Goal: Communication & Community: Answer question/provide support

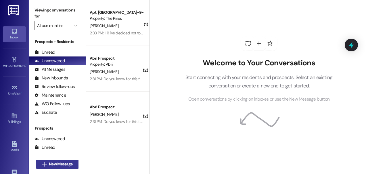
click at [60, 163] on span "New Message" at bounding box center [61, 164] width 24 height 6
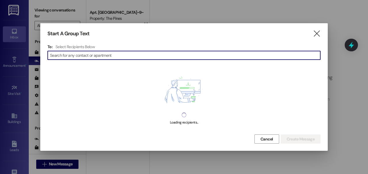
click at [97, 57] on input at bounding box center [185, 55] width 270 height 8
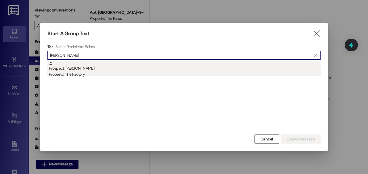
type input "[PERSON_NAME]"
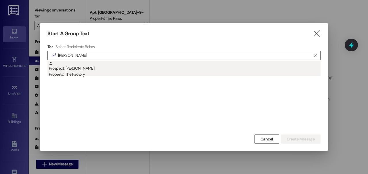
click at [93, 72] on div "Property: The Factory" at bounding box center [184, 75] width 271 height 6
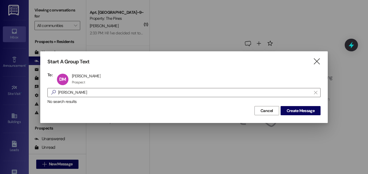
click at [296, 105] on div "Cancel Create Message" at bounding box center [183, 110] width 273 height 11
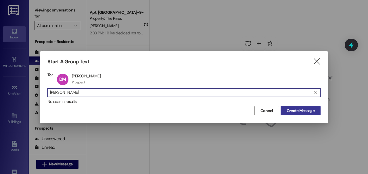
click at [296, 110] on span "Create Message" at bounding box center [300, 111] width 28 height 6
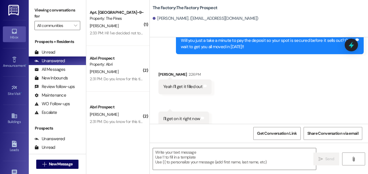
scroll to position [208, 0]
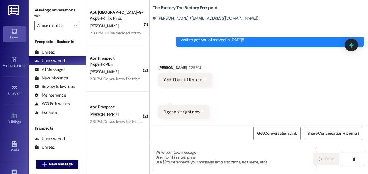
click at [184, 152] on textarea at bounding box center [234, 160] width 163 height 22
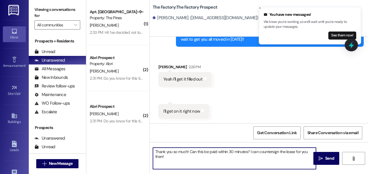
scroll to position [1, 0]
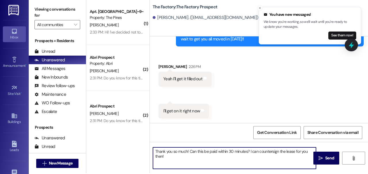
click at [225, 151] on textarea "Thank you so much! Can this be paid within 30 minutes? I can countersign the le…" at bounding box center [234, 159] width 163 height 22
click at [227, 151] on textarea "Thank you so much! Can this be paid within 30 minutes? I can countersign the le…" at bounding box center [234, 159] width 163 height 22
type textarea "Thank you so much! Can this be paid within the next 30 minutes? I can countersi…"
click at [321, 157] on span " Send" at bounding box center [326, 158] width 18 height 6
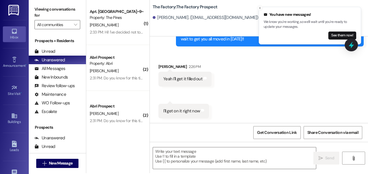
scroll to position [0, 0]
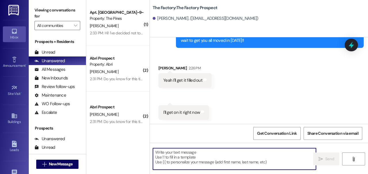
click at [199, 158] on textarea at bounding box center [234, 160] width 163 height 22
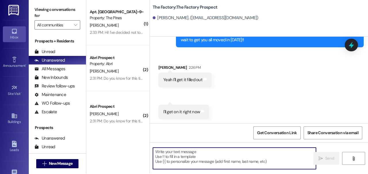
scroll to position [1, 0]
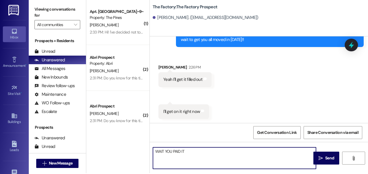
type textarea "WAIT YOU PAID IT!"
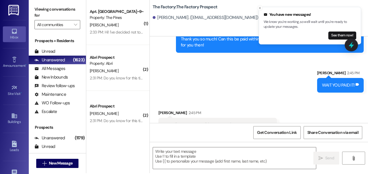
scroll to position [334, 0]
